Goal: Find specific page/section: Find specific page/section

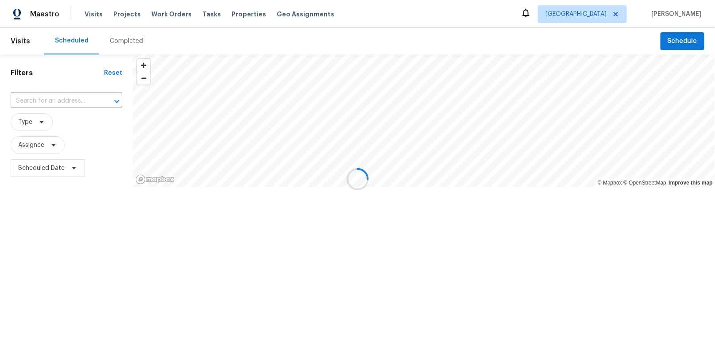
click at [622, 16] on div at bounding box center [357, 179] width 715 height 358
click at [605, 16] on div at bounding box center [357, 179] width 715 height 358
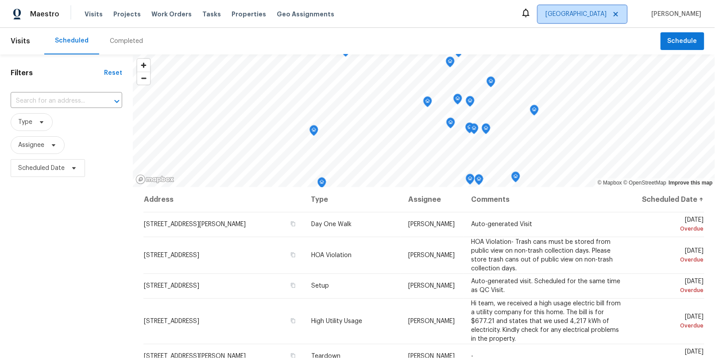
click at [607, 16] on span "[GEOGRAPHIC_DATA]" at bounding box center [576, 14] width 61 height 9
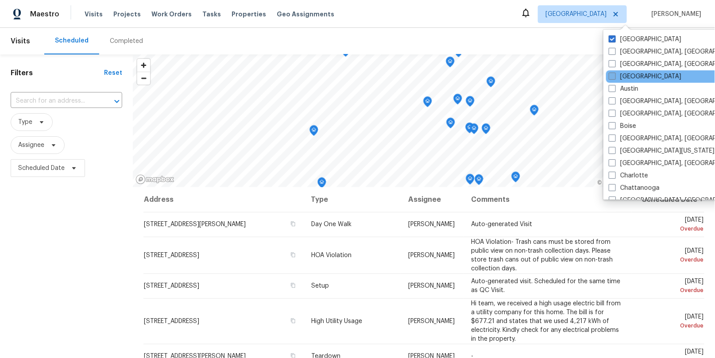
click at [624, 76] on label "[GEOGRAPHIC_DATA]" at bounding box center [645, 76] width 73 height 9
click at [615, 76] on input "[GEOGRAPHIC_DATA]" at bounding box center [612, 75] width 6 height 6
checkbox input "true"
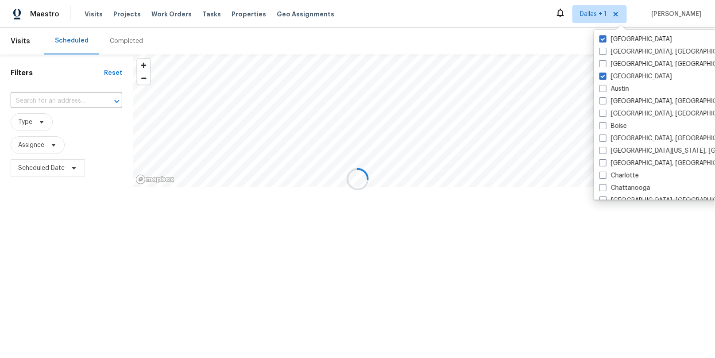
click at [104, 45] on div at bounding box center [357, 179] width 715 height 358
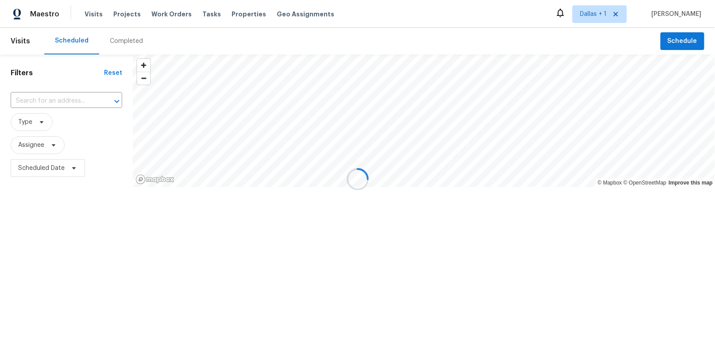
click at [124, 42] on div at bounding box center [357, 179] width 715 height 358
click at [112, 39] on div at bounding box center [357, 179] width 715 height 358
click at [120, 40] on div at bounding box center [357, 179] width 715 height 358
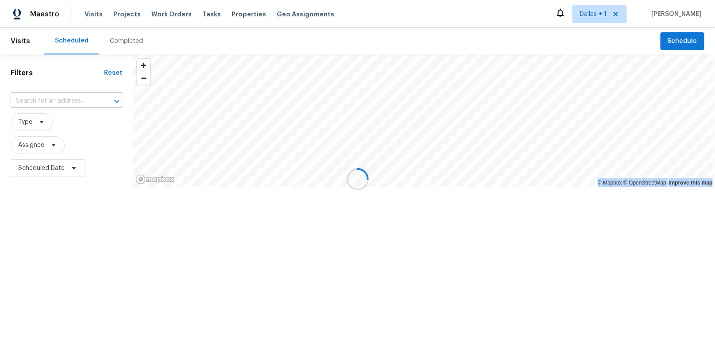
click at [120, 40] on div at bounding box center [357, 179] width 715 height 358
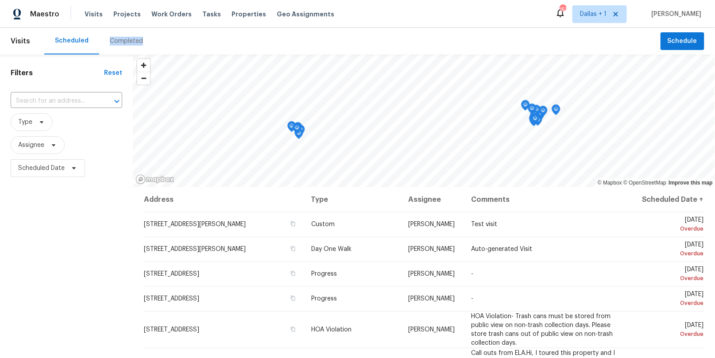
click at [120, 40] on div "Completed" at bounding box center [126, 41] width 33 height 9
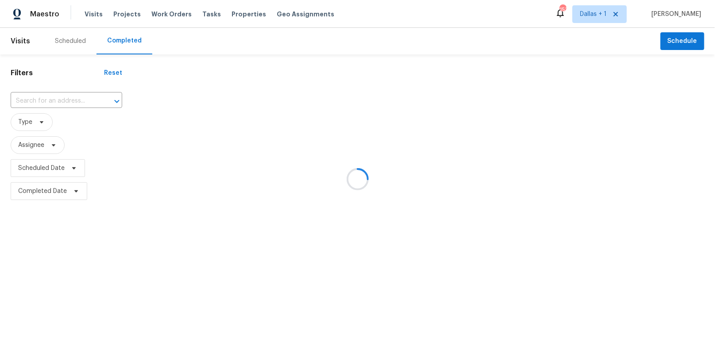
click at [51, 104] on div at bounding box center [357, 179] width 715 height 358
click at [46, 97] on div at bounding box center [357, 179] width 715 height 358
click at [46, 99] on div at bounding box center [357, 179] width 715 height 358
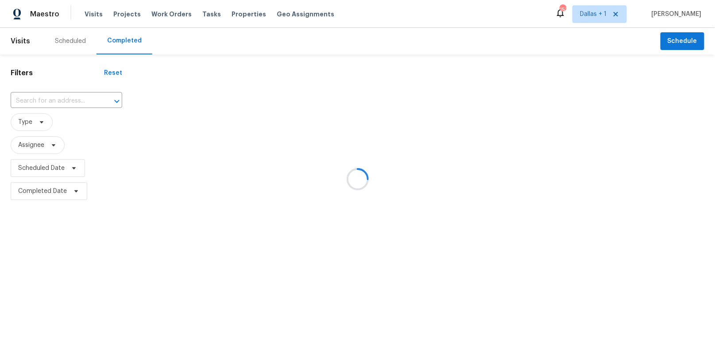
click at [57, 101] on div at bounding box center [357, 179] width 715 height 358
click at [39, 99] on div at bounding box center [357, 179] width 715 height 358
click at [46, 99] on div at bounding box center [357, 179] width 715 height 358
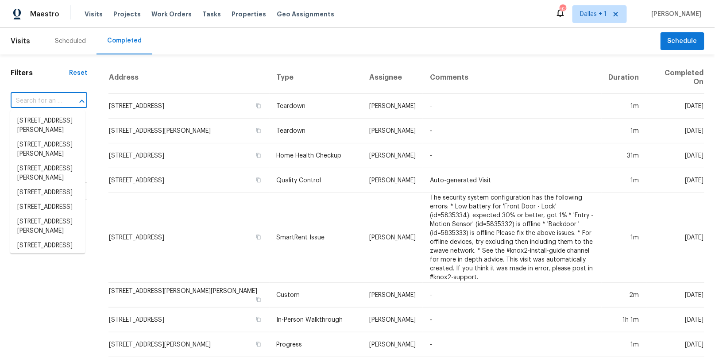
click at [47, 101] on input "text" at bounding box center [37, 101] width 52 height 14
paste input "[STREET_ADDRESS]"
type input "[STREET_ADDRESS]"
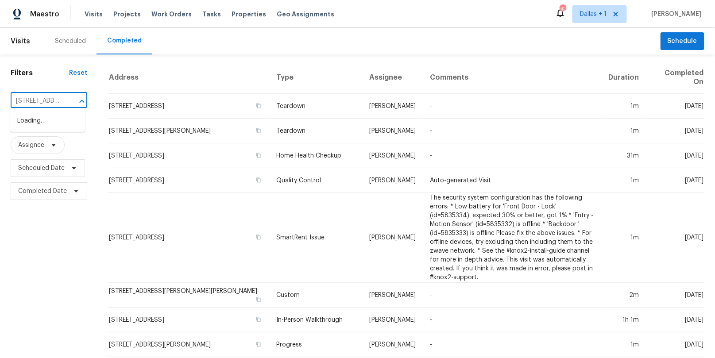
scroll to position [0, 70]
click at [46, 124] on li "[STREET_ADDRESS]" at bounding box center [47, 121] width 75 height 15
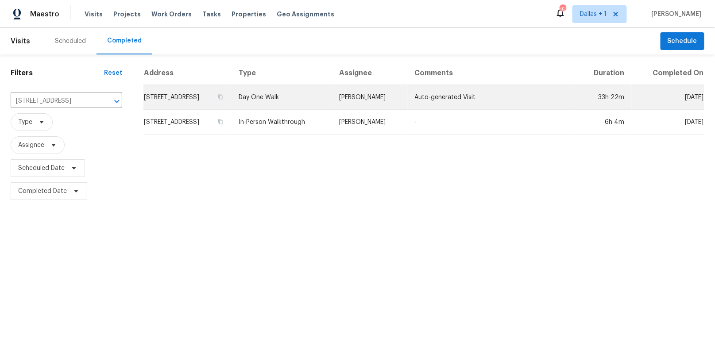
click at [316, 100] on td "Day One Walk" at bounding box center [282, 97] width 101 height 25
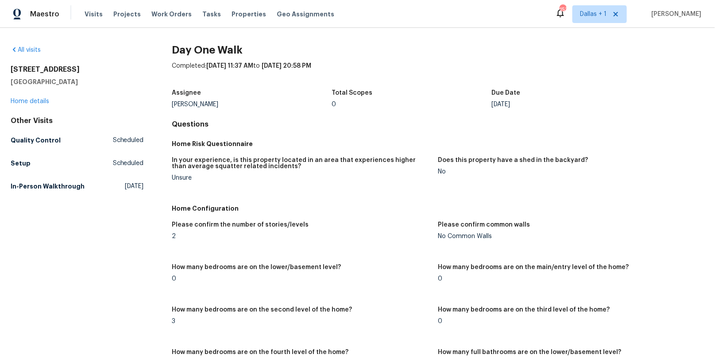
scroll to position [1358, 0]
